Goal: Task Accomplishment & Management: Complete application form

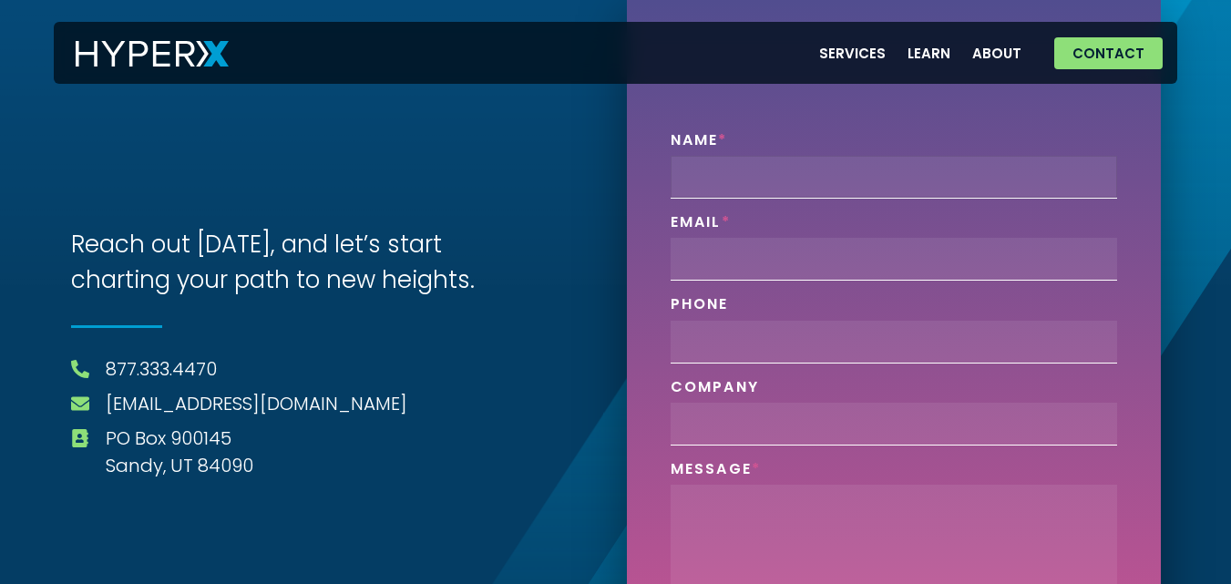
drag, startPoint x: 748, startPoint y: 180, endPoint x: 0, endPoint y: 375, distance: 773.5
click at [747, 180] on input "Name" at bounding box center [894, 177] width 447 height 43
type input "[PERSON_NAME]"
click at [769, 243] on input "Email" at bounding box center [894, 259] width 447 height 43
type input "[EMAIL_ADDRESS][DOMAIN_NAME]"
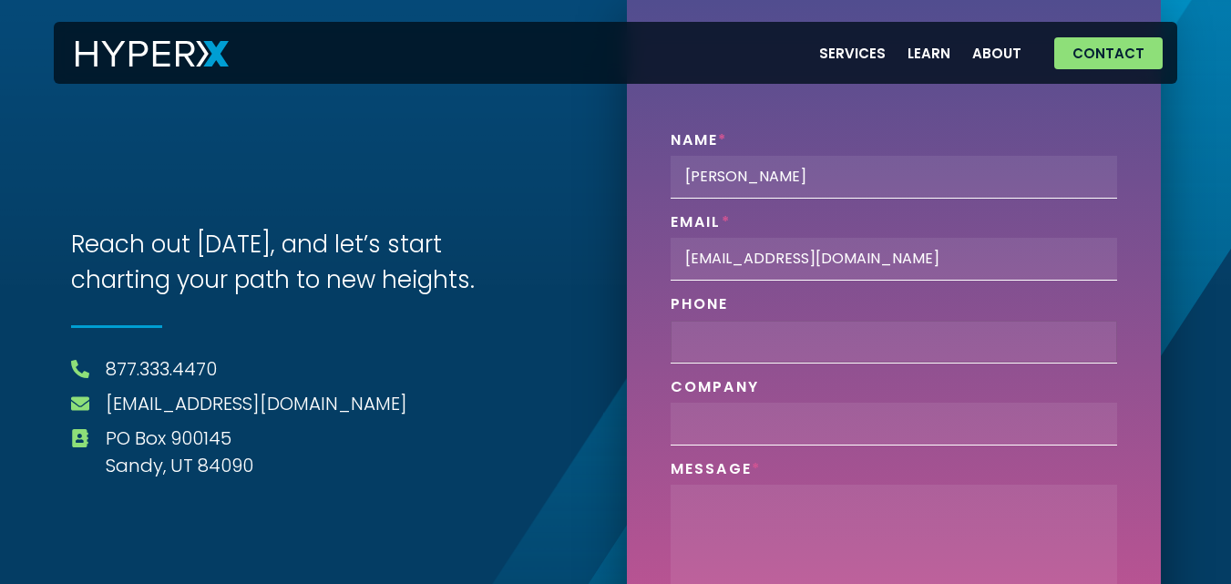
click at [747, 345] on input "Phone" at bounding box center [894, 342] width 447 height 43
type input "3340073326"
paste input "LogoDesignsTeam"
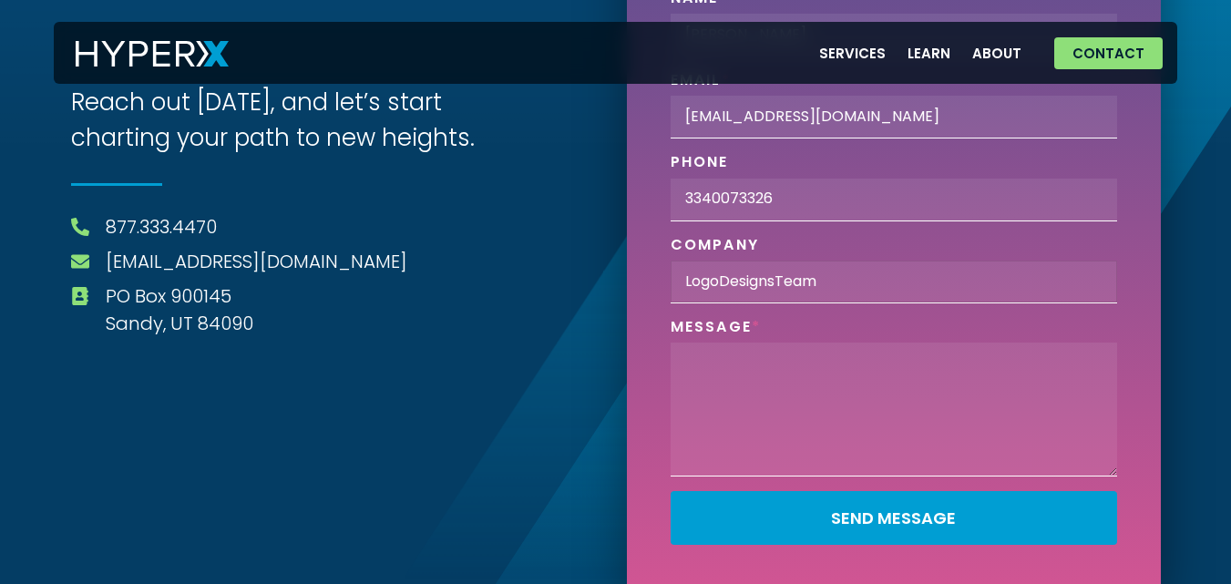
scroll to position [147, 0]
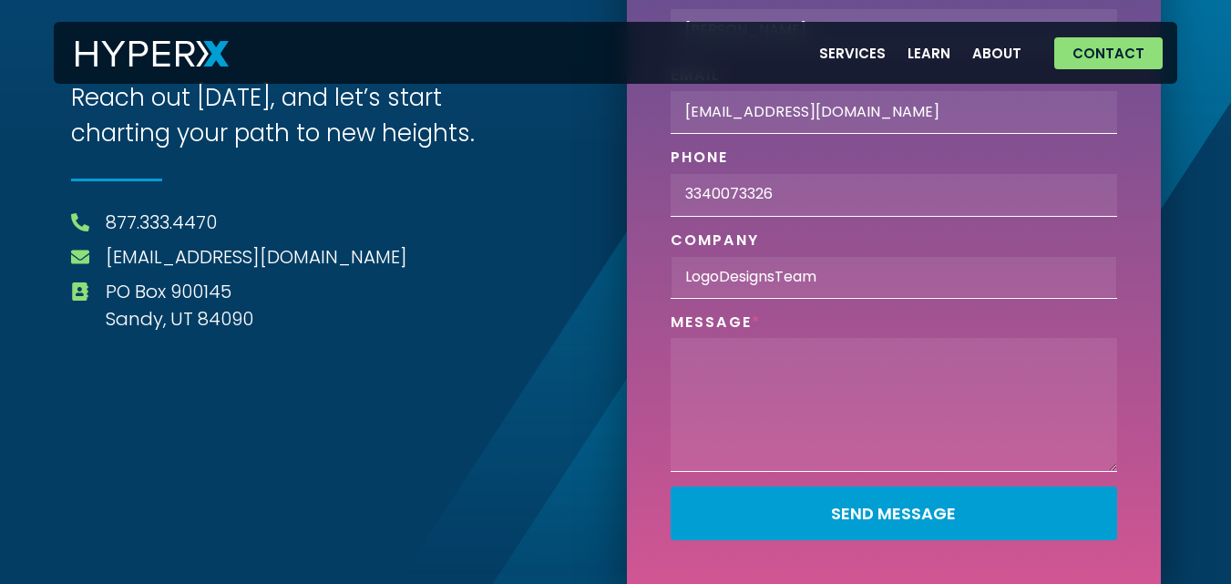
type input "LogoDesignsTeam"
click at [753, 375] on textarea "Phone" at bounding box center [894, 405] width 447 height 134
paste textarea "To showcase our skills to you, we are offering one time FREE TRIAL program for …"
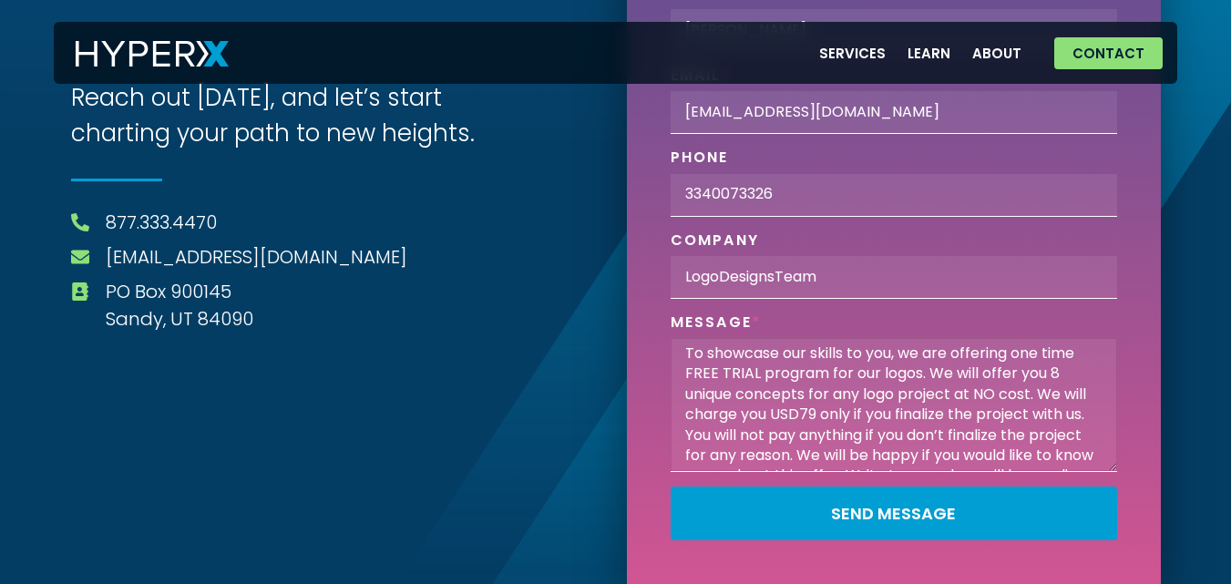
scroll to position [97, 0]
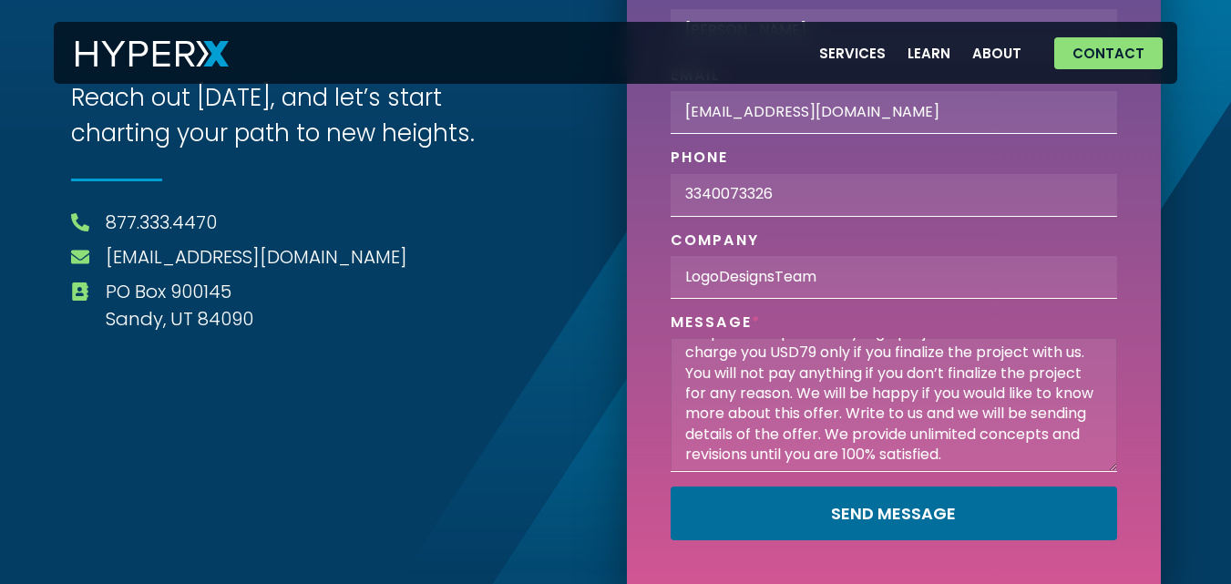
type textarea "To showcase our skills to you, we are offering one time FREE TRIAL program for …"
click at [822, 489] on button "Send Message" at bounding box center [894, 514] width 447 height 54
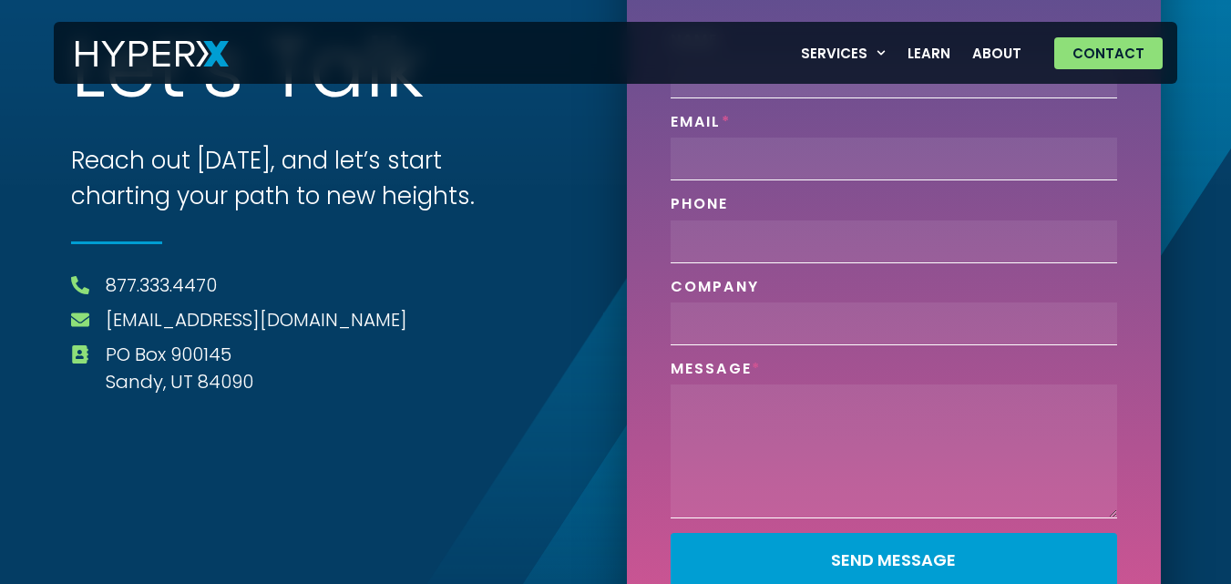
scroll to position [56, 0]
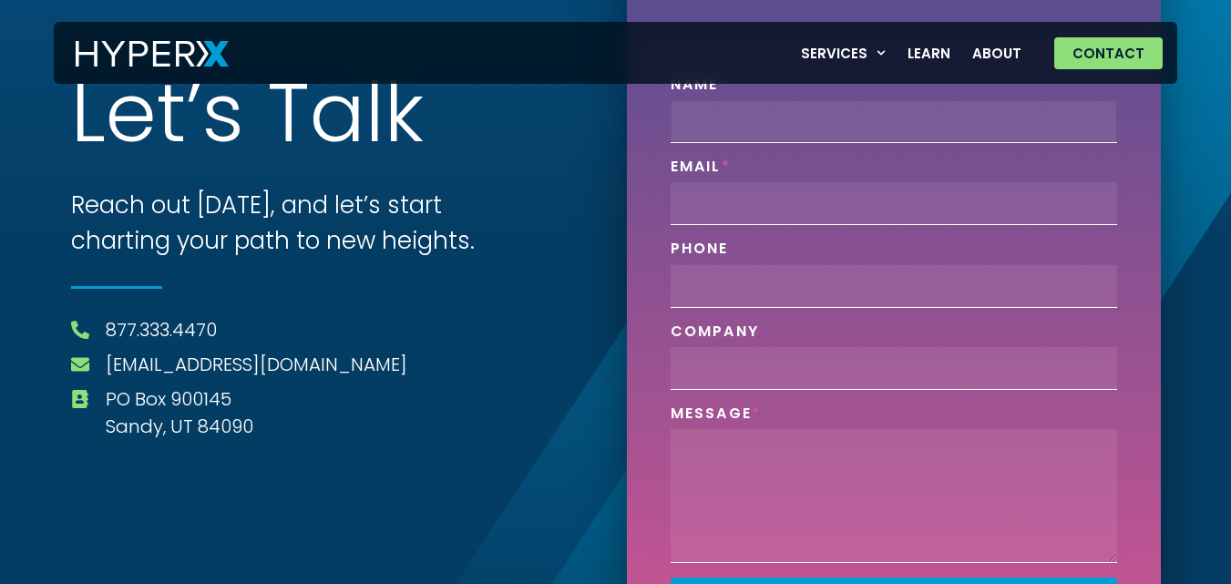
click at [797, 121] on input "Name" at bounding box center [894, 121] width 447 height 43
type input "[PERSON_NAME]"
click at [749, 217] on input "Email" at bounding box center [894, 203] width 447 height 43
type input "[EMAIL_ADDRESS][DOMAIN_NAME]"
click at [754, 288] on input "Phone" at bounding box center [894, 286] width 447 height 43
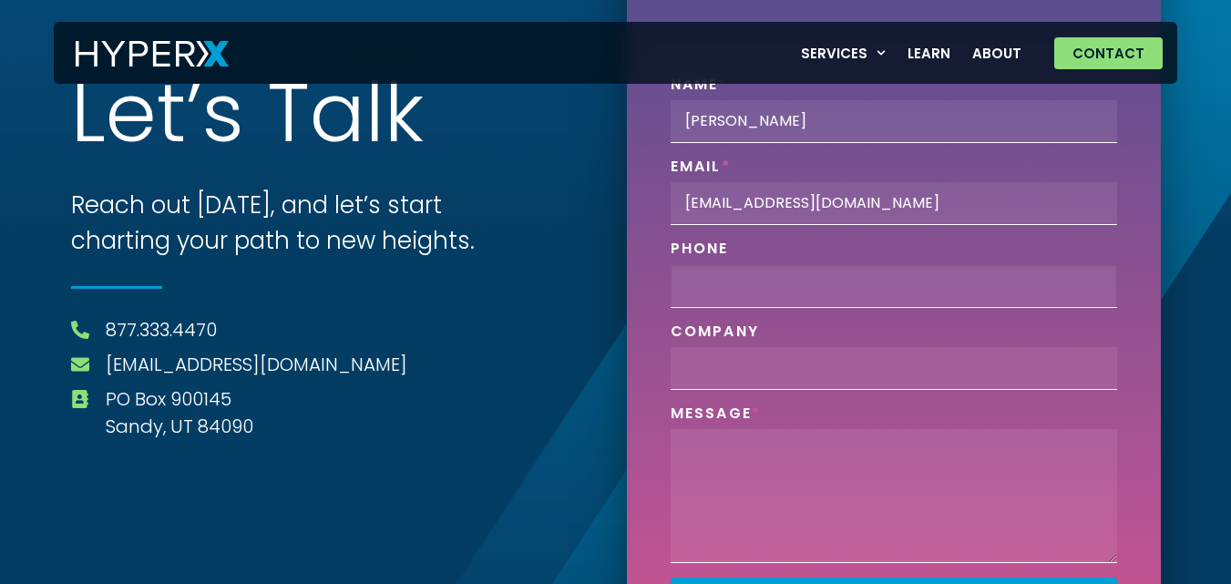
type input "3340073326"
click at [777, 362] on input "Company" at bounding box center [894, 368] width 447 height 43
type input "LogoDesignsTeam"
paste textarea "To showcase our skills to you, we are offering one time FREE TRIAL program for …"
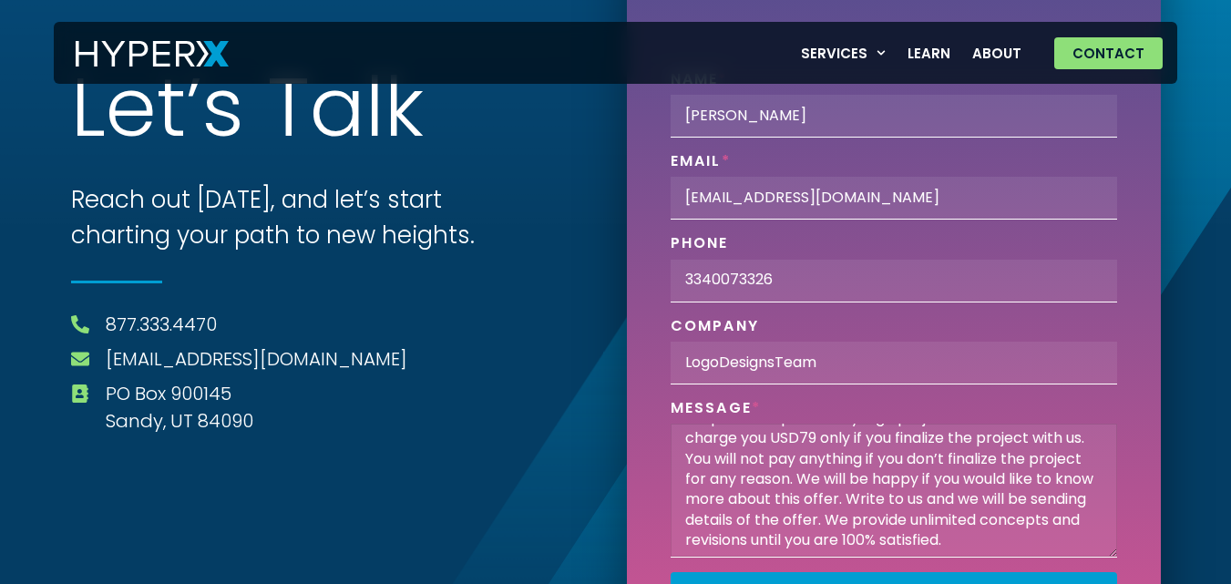
scroll to position [147, 0]
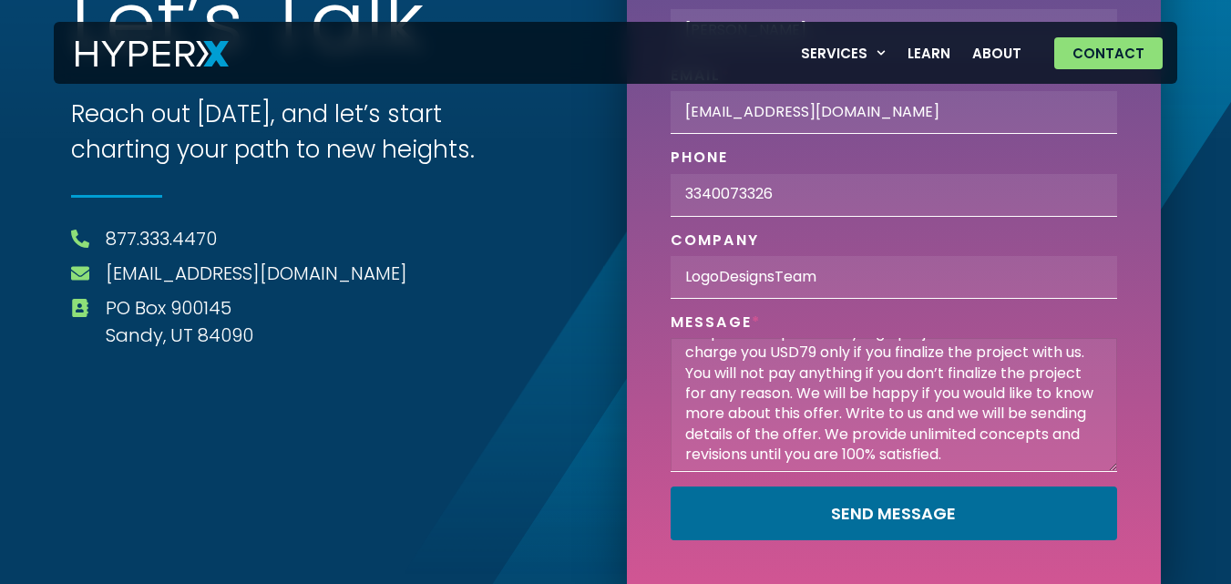
type textarea "To showcase our skills to you, we are offering one time FREE TRIAL program for …"
click at [806, 530] on button "Send Message" at bounding box center [894, 514] width 447 height 54
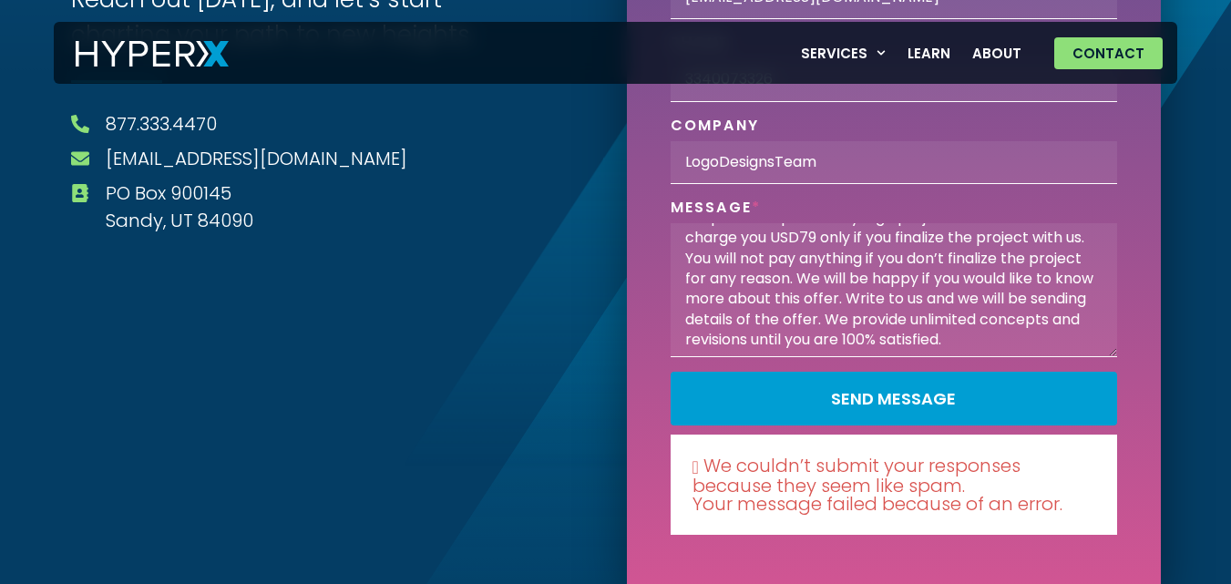
scroll to position [265, 0]
